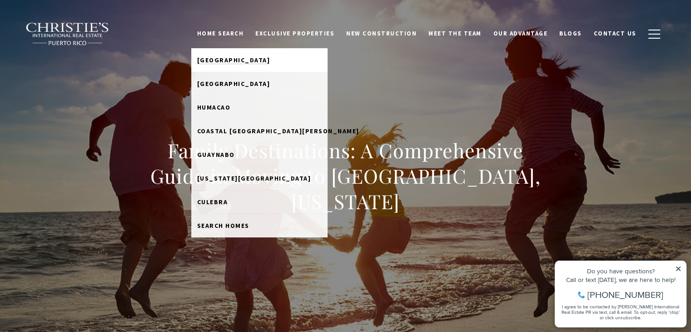
click at [246, 57] on span "[GEOGRAPHIC_DATA]" at bounding box center [233, 60] width 73 height 8
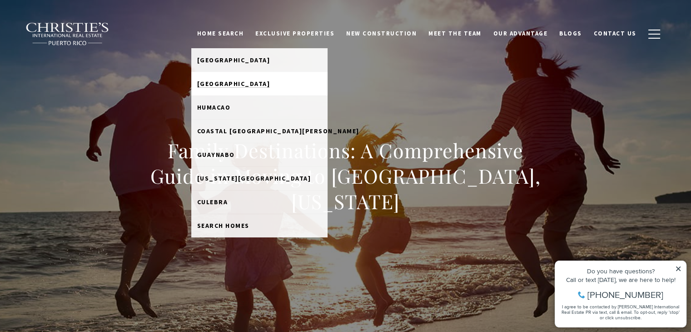
click at [232, 84] on span "[GEOGRAPHIC_DATA]" at bounding box center [233, 83] width 73 height 8
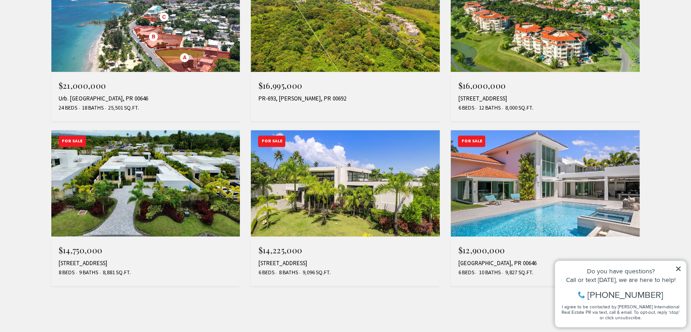
scroll to position [812, 0]
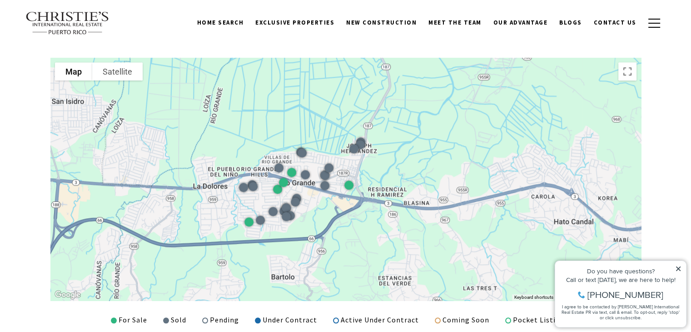
scroll to position [798, 0]
